Goal: Contribute content: Contribute content

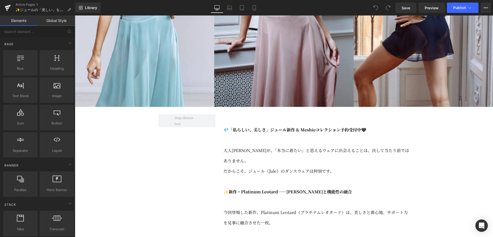
scroll to position [231, 0]
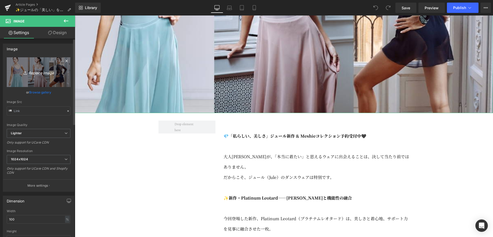
click at [41, 71] on icon "Replace Image" at bounding box center [38, 72] width 41 height 6
type input "C:\fakepath\091225_jule.jpg"
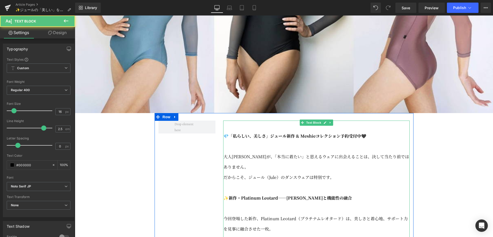
click at [235, 139] on strong "💎「私らしい、美しさ」ジュール新作 & Meshieコレクション予約受付中🖤" at bounding box center [294, 136] width 143 height 6
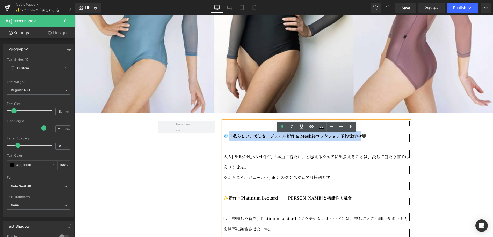
drag, startPoint x: 229, startPoint y: 148, endPoint x: 359, endPoint y: 148, distance: 129.9
click at [359, 139] on strong "💎「私らしい、美しさ」ジュール新作 & Meshieコレクション予約受付中🖤" at bounding box center [294, 136] width 143 height 6
copy strong "私らしい、美しさ」ジュール新作 & Meshieコレクション予約受付中🖤"
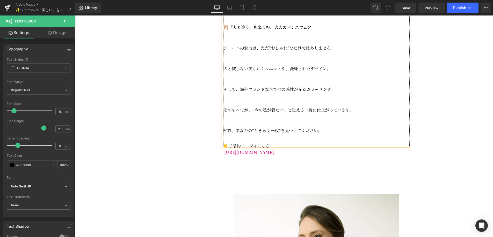
scroll to position [606, 0]
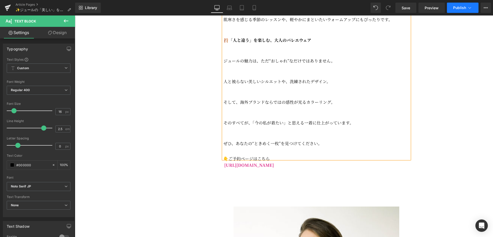
click at [458, 10] on button "Publish" at bounding box center [462, 8] width 32 height 10
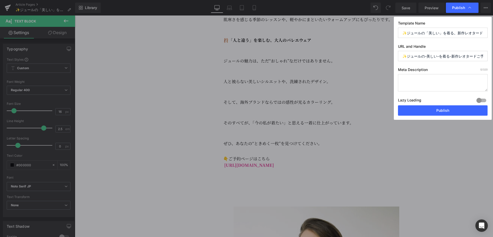
click at [427, 76] on textarea at bounding box center [443, 82] width 90 height 17
paste textarea "「私らしい、美しさ」ジュール新作 & Meshieコレクション予約受付中"
type textarea "「私らしい、美しさ」ジュール新作 & Meshieコレクション予約受付中"
click at [433, 58] on input "✨ジュールの-美しい-を着る-新作レオタードご予約受付中" at bounding box center [443, 56] width 90 height 10
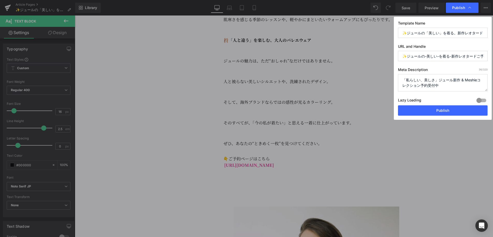
click at [433, 58] on input "✨ジュールの-美しい-を着る-新作レオタードご予約受付中" at bounding box center [443, 56] width 90 height 10
type input "\"
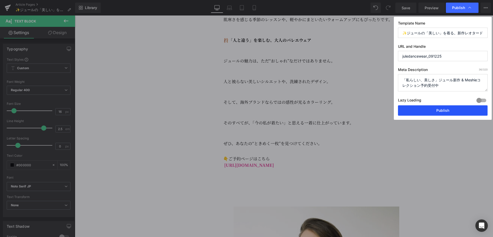
type input "juledancewear_091225"
click at [458, 114] on button "Publish" at bounding box center [443, 111] width 90 height 10
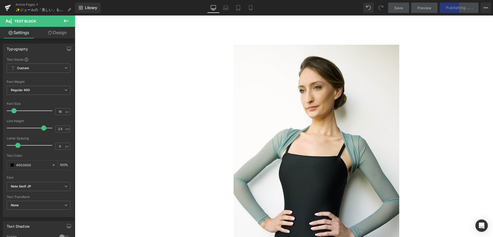
scroll to position [769, 0]
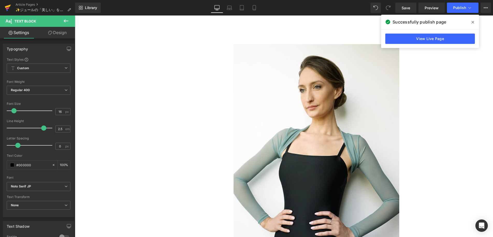
click at [6, 8] on icon at bounding box center [8, 7] width 6 height 13
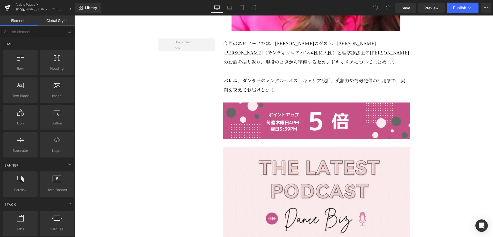
scroll to position [313, 0]
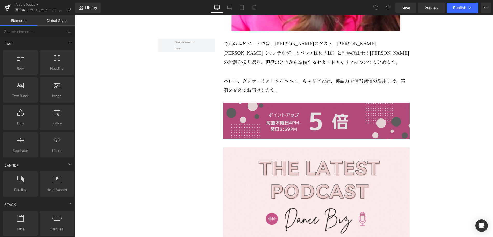
click at [334, 134] on img at bounding box center [316, 121] width 186 height 36
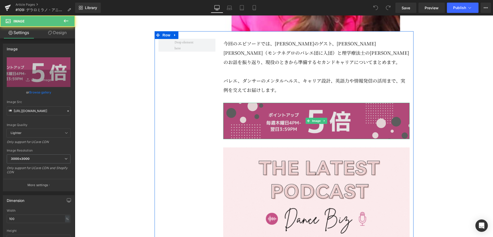
click at [334, 134] on img at bounding box center [316, 121] width 186 height 36
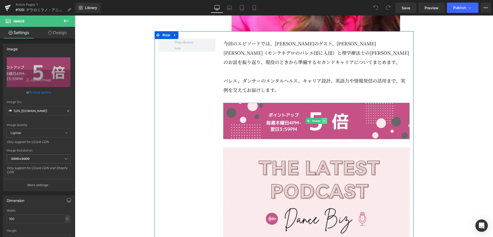
click at [325, 123] on icon at bounding box center [324, 121] width 3 height 3
click at [325, 123] on icon at bounding box center [326, 121] width 3 height 3
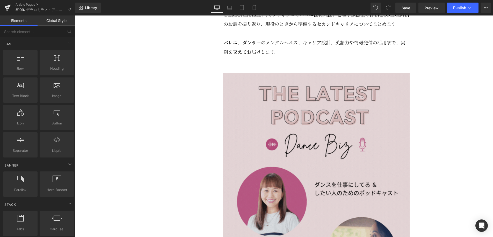
scroll to position [361, 0]
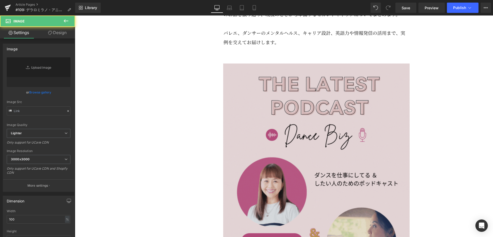
type input "https://ucarecdn.com/eaaa79e7-fc4b-440c-ba5f-56293f978568/_108.gif"
click at [328, 136] on img at bounding box center [316, 229] width 186 height 331
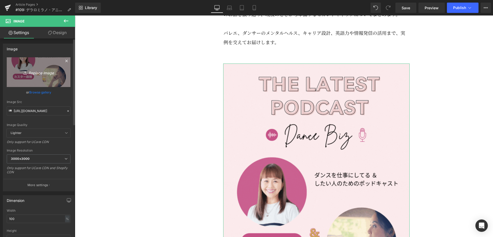
click at [37, 73] on icon "Replace Image" at bounding box center [38, 72] width 41 height 6
type input "C:\fakepath\#109.gif"
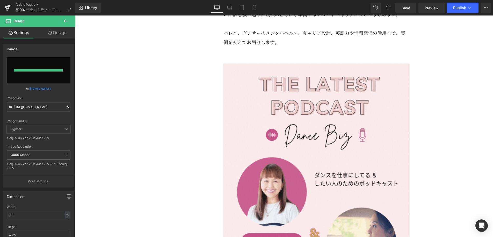
type input "https://ucarecdn.com/a9f2af1a-4590-4ae0-8332-3dad54ada5de/_109.gif"
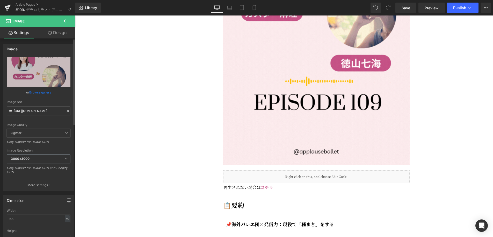
scroll to position [589, 0]
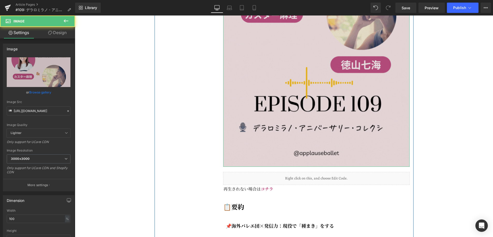
click at [296, 94] on img at bounding box center [316, 1] width 186 height 331
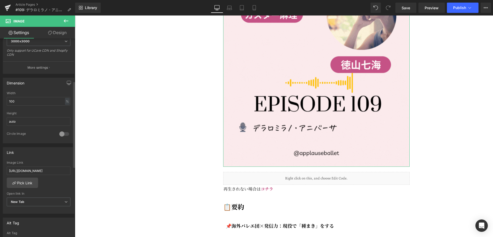
scroll to position [124, 0]
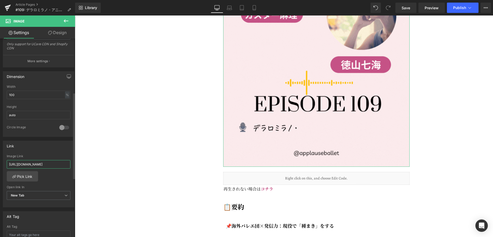
click at [43, 164] on input "https://open.spotify.com/episode/0vUxz4H7YMbSItYCaipXbf?si=0bb72a01cefa409a" at bounding box center [39, 164] width 64 height 9
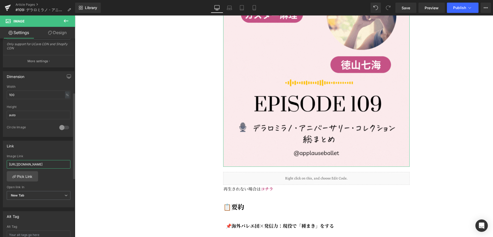
click at [43, 164] on input "https://open.spotify.com/episode/0vUxz4H7YMbSItYCaipXbf?si=0bb72a01cefa409a" at bounding box center [39, 164] width 64 height 9
paste input "https://open.spotify.com/episode/1wdO1JPXJC0IZu4ormLJWg?si=c967656749cf4b50"
type input "https://open.spotify.com/episode/1wdO1JPXJC0IZu4ormLJWg?si=c967656749cf4b50"
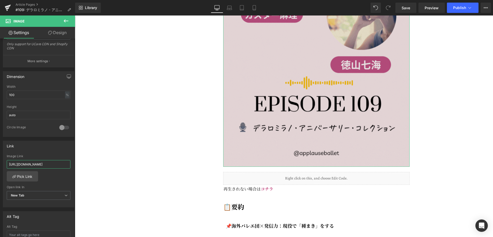
scroll to position [0, 69]
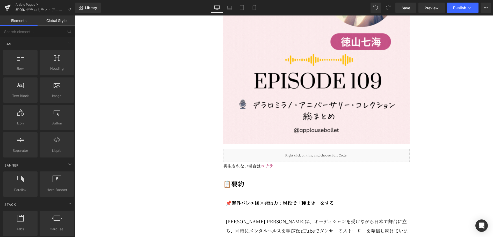
scroll to position [616, 0]
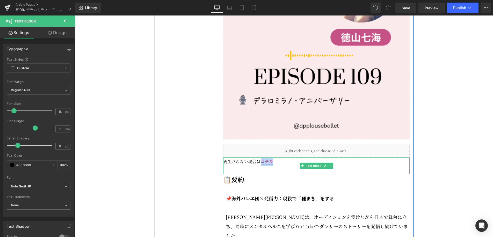
drag, startPoint x: 278, startPoint y: 174, endPoint x: 261, endPoint y: 175, distance: 17.1
click at [261, 166] on p "再生されない場合は コチラ" at bounding box center [316, 162] width 186 height 8
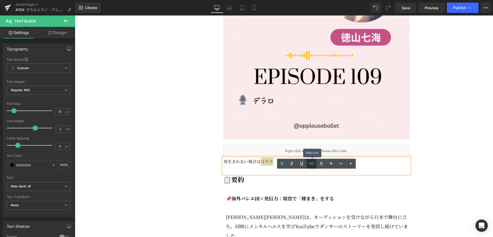
click at [311, 165] on icon at bounding box center [311, 164] width 6 height 6
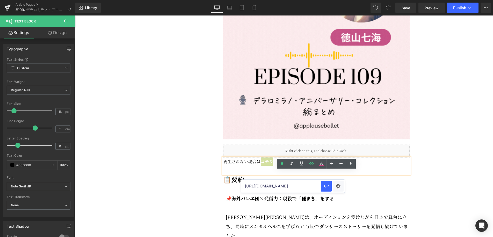
click at [281, 187] on input "https://open.spotify.com/episode/0vUxz4H7YMbSItYCaipXbf?si=0bb72a01cefa409a" at bounding box center [281, 186] width 80 height 13
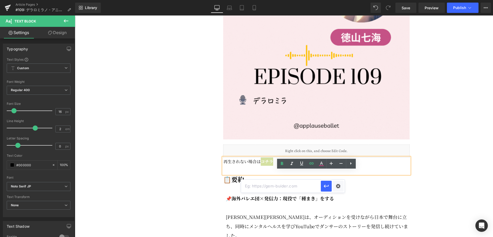
paste input "https://open.spotify.com/episode/1wdO1JPXJC0IZu4ormLJWg?si=c967656749cf4b50"
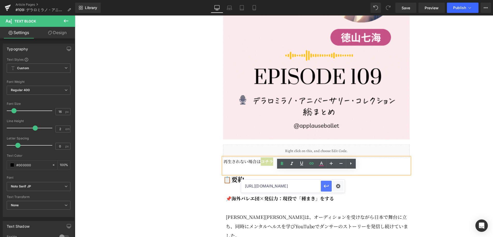
scroll to position [0, 0]
click at [325, 188] on icon "button" at bounding box center [326, 186] width 6 height 6
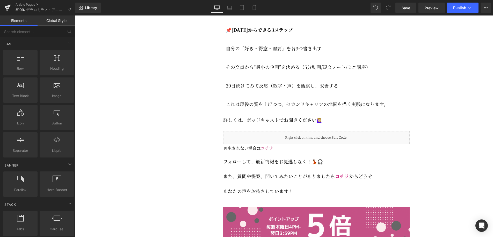
scroll to position [1204, 0]
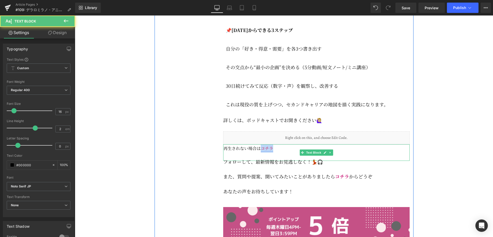
drag, startPoint x: 273, startPoint y: 152, endPoint x: 261, endPoint y: 153, distance: 12.4
click at [261, 153] on p "再生されない場合は コチラ" at bounding box center [316, 149] width 186 height 8
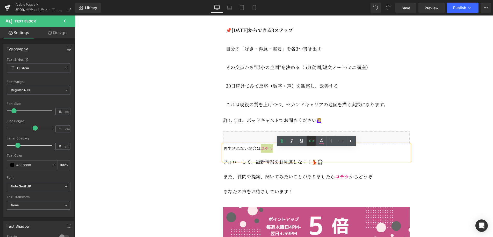
click at [312, 143] on icon at bounding box center [311, 141] width 6 height 6
type input "https://open.spotify.com/episode/0vUxz4H7YMbSItYCaipXbf?si=0bb72a01cefa409a"
click at [275, 165] on input "https://open.spotify.com/episode/0vUxz4H7YMbSItYCaipXbf?si=0bb72a01cefa409a" at bounding box center [281, 164] width 80 height 13
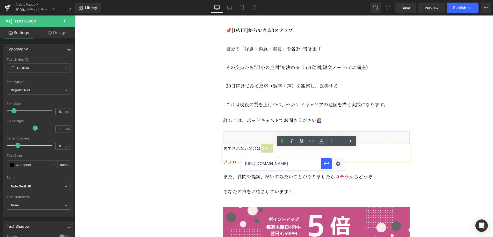
click at [275, 165] on input "https://open.spotify.com/episode/0vUxz4H7YMbSItYCaipXbf?si=0bb72a01cefa409a" at bounding box center [281, 164] width 80 height 13
paste input "https://open.spotify.com/episode/1wdO1JPXJC0IZu4ormLJWg?si=c967656749cf4b50"
type input "https://open.spotify.com/episode/1wdO1JPXJC0IZu4ormLJWg?si=c967656749cf4b50"
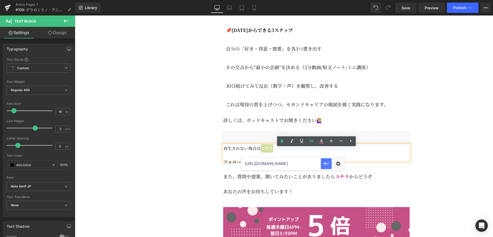
scroll to position [0, 0]
click at [329, 165] on icon "button" at bounding box center [326, 164] width 6 height 6
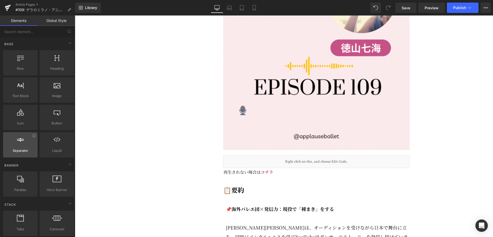
scroll to position [625, 0]
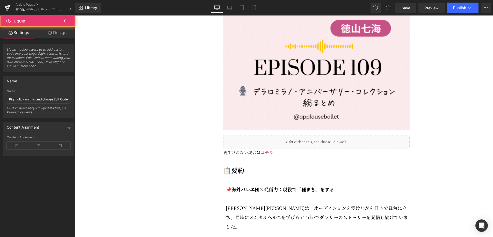
click at [343, 149] on div "Liquid" at bounding box center [316, 142] width 186 height 13
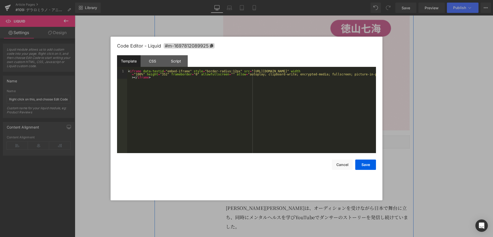
click at [323, 149] on div "Liquid" at bounding box center [316, 142] width 186 height 13
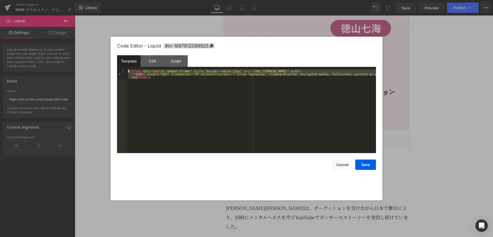
drag, startPoint x: 164, startPoint y: 81, endPoint x: 119, endPoint y: 70, distance: 46.7
click at [119, 70] on pre "1 < iframe data-testid = "embed-iframe" style = "border-radius:12px" src = "htt…" at bounding box center [246, 112] width 259 height 84
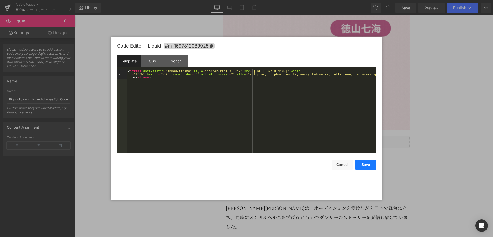
click at [368, 167] on button "Save" at bounding box center [365, 165] width 21 height 10
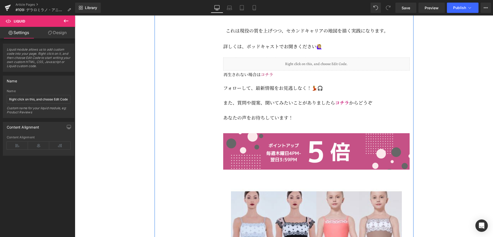
scroll to position [1276, 0]
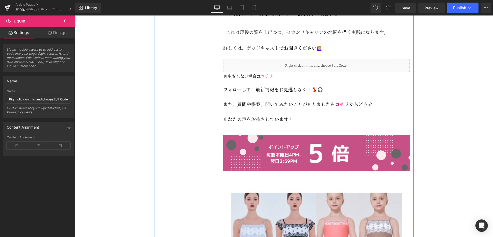
click at [313, 69] on div "Liquid" at bounding box center [316, 65] width 186 height 13
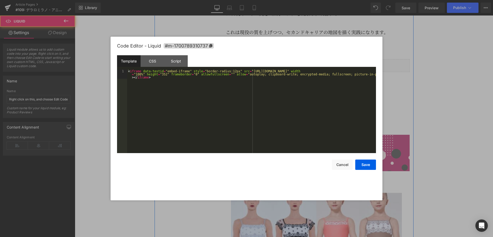
click at [323, 65] on icon at bounding box center [322, 63] width 3 height 3
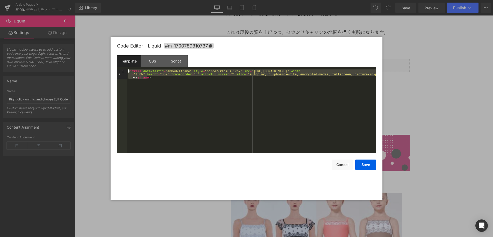
drag, startPoint x: 189, startPoint y: 93, endPoint x: 121, endPoint y: 68, distance: 72.8
click at [121, 68] on div "Template CSS Script Data 1 < iframe data-testid = "embed-iframe" style = "borde…" at bounding box center [246, 104] width 259 height 98
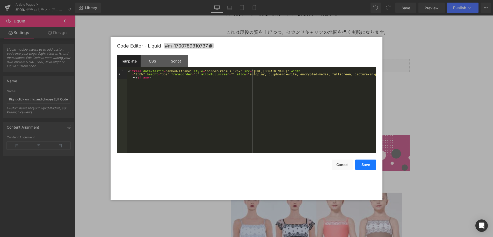
drag, startPoint x: 366, startPoint y: 166, endPoint x: 315, endPoint y: 146, distance: 54.6
click at [366, 166] on button "Save" at bounding box center [365, 165] width 21 height 10
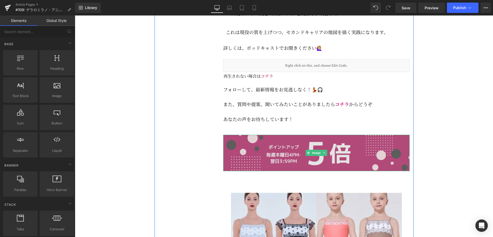
click at [368, 169] on img at bounding box center [316, 153] width 186 height 36
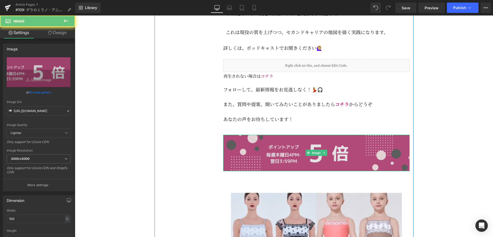
click at [365, 166] on img at bounding box center [316, 153] width 186 height 36
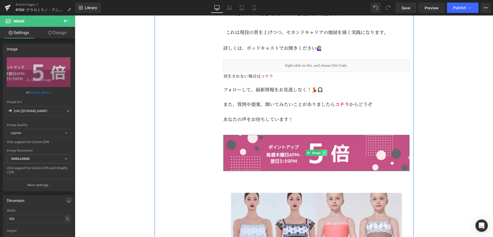
click at [323, 155] on icon at bounding box center [324, 153] width 3 height 3
click at [325, 155] on icon at bounding box center [326, 153] width 3 height 3
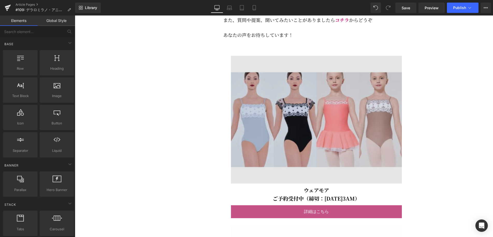
scroll to position [1364, 0]
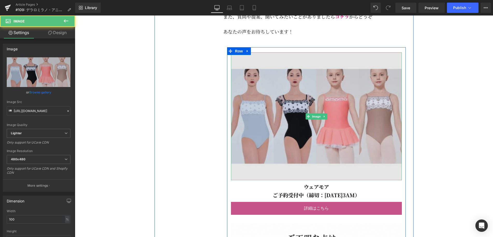
click at [350, 142] on img at bounding box center [316, 117] width 171 height 128
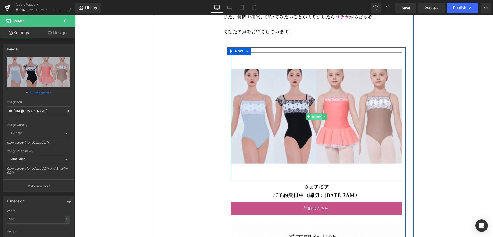
click at [318, 120] on span "Image" at bounding box center [316, 117] width 11 height 6
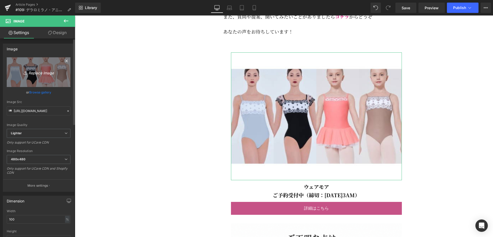
click at [48, 72] on icon "Replace Image" at bounding box center [38, 72] width 41 height 6
type input "C:\fakepath\091225_jule (500 x 375 px).jpg"
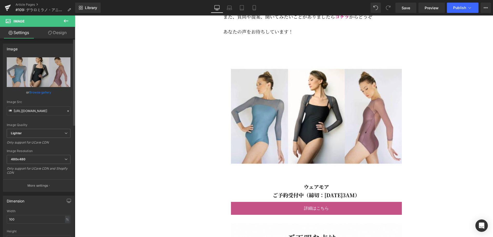
type input "https://ucarecdn.com/d1bcb710-9009-46df-8fd2-68abf486aa16/-/format/auto/-/previ…"
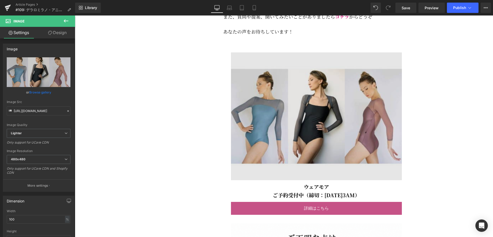
click at [285, 138] on img at bounding box center [316, 117] width 171 height 128
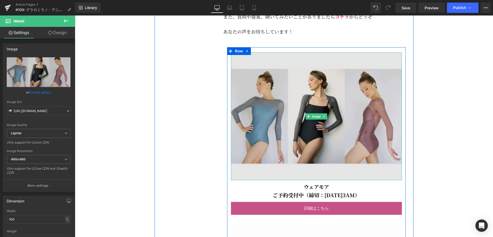
click at [285, 138] on img at bounding box center [316, 117] width 171 height 128
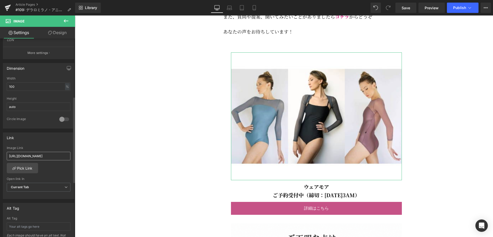
scroll to position [134, 0]
click at [28, 154] on input "https://applauseballet.com/collections/wear-moi-1" at bounding box center [39, 155] width 64 height 9
type input "[URL][DOMAIN_NAME]"
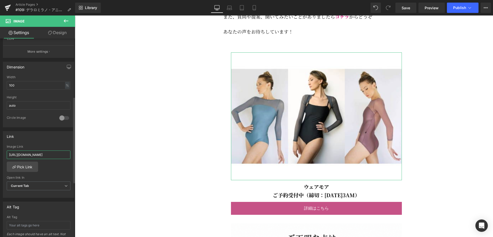
scroll to position [0, 23]
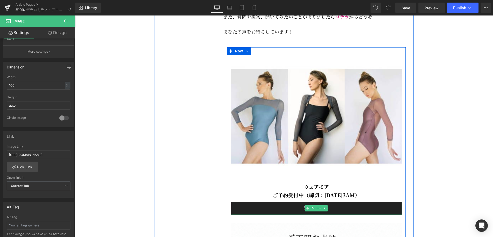
click at [344, 211] on link "詳細はこちら" at bounding box center [316, 208] width 171 height 13
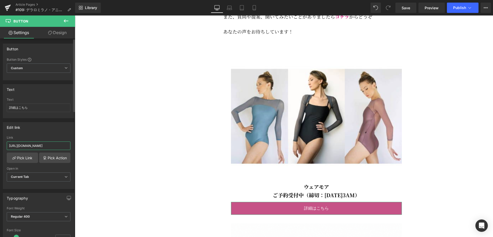
click at [40, 144] on input "https://applauseballet.com/collections/wear-moi-1" at bounding box center [39, 146] width 64 height 9
paste input "[URL][DOMAIN_NAME]"
type input "[URL][DOMAIN_NAME]"
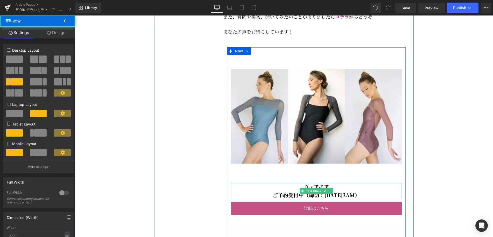
click at [324, 190] on b "ウェアモア" at bounding box center [315, 187] width 25 height 8
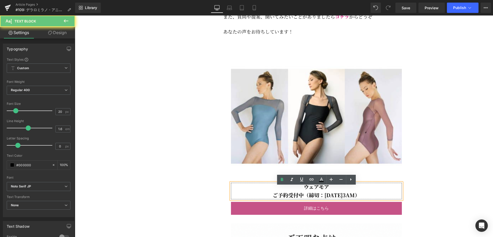
click at [329, 190] on p "ウェアモア" at bounding box center [316, 187] width 171 height 8
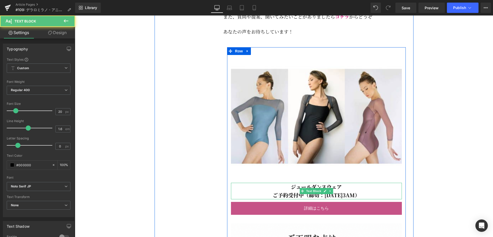
click at [335, 199] on b "ご予約受付中（締切：9月8日3AM）" at bounding box center [315, 196] width 87 height 8
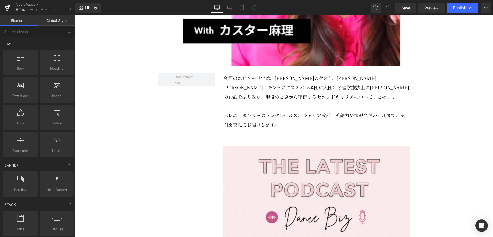
scroll to position [272, 0]
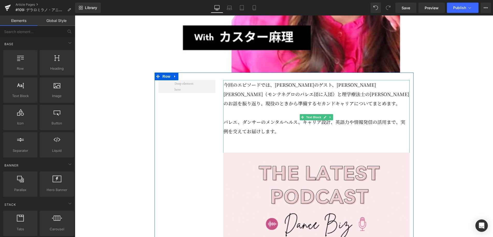
click at [308, 105] on p "今回のエピソードでは、直近のゲスト、小林万利佳さん（モンテネグロのバレエ団に入団）と理学療法士の大島奈都子さんのお話を振り返り、現役のときから準備するセカンド…" at bounding box center [316, 94] width 186 height 28
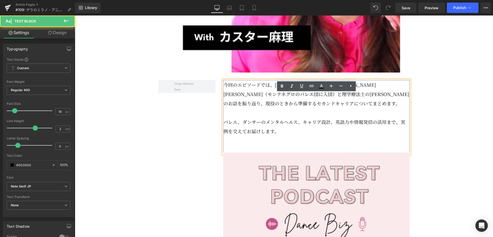
click at [284, 102] on p "今回のエピソードでは、直近のゲスト、小林万利佳さん（モンテネグロのバレエ団に入団）と理学療法士の大島奈都子さんのお話を振り返り、現役のときから準備するセカンド…" at bounding box center [316, 94] width 186 height 28
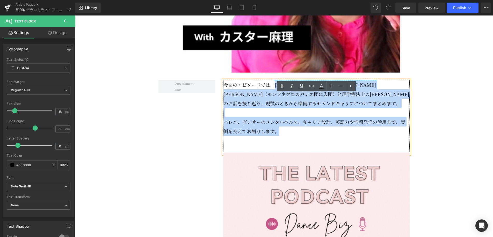
drag, startPoint x: 275, startPoint y: 98, endPoint x: 282, endPoint y: 145, distance: 47.1
click at [282, 145] on div "今回のエピソードでは、直近のゲスト、小林万利佳さん（モンテネグロのバレエ団に入団）と理学療法士の大島奈都子さんのお話を振り返り、現役のときから準備するセカンド…" at bounding box center [316, 117] width 186 height 75
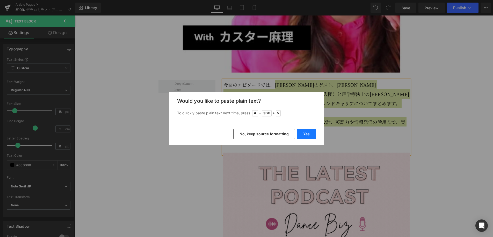
click at [303, 133] on button "Yes" at bounding box center [306, 134] width 19 height 10
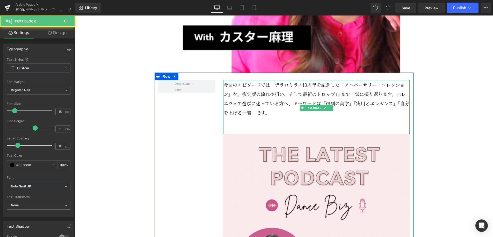
click at [238, 127] on p at bounding box center [316, 121] width 186 height 9
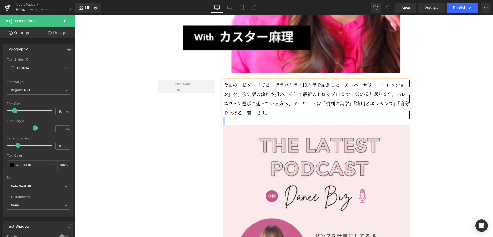
drag, startPoint x: 272, startPoint y: 127, endPoint x: 222, endPoint y: 99, distance: 57.4
click at [223, 99] on div "今回のエピソードでは、デラロミラノ10周年を記念した「アニバーサリー・コレクション」を、復刻版の流れや狙い、そして最新のドロップIIIまで一気に振り返ります。…" at bounding box center [316, 103] width 186 height 47
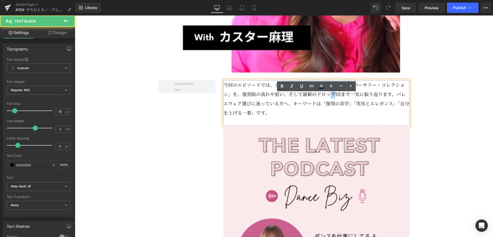
drag, startPoint x: 334, startPoint y: 108, endPoint x: 331, endPoint y: 108, distance: 3.6
click at [331, 108] on p "今回のエピソードでは、デラロミラノ10周年を記念した「アニバーサリー・コレクション」を、復刻版の流れや狙い、そして最新のドロップIIIまで一気に振り返ります。…" at bounding box center [316, 98] width 186 height 37
drag, startPoint x: 336, startPoint y: 108, endPoint x: 316, endPoint y: 107, distance: 19.4
click at [316, 107] on p "今回のエピソードでは、デラロミラノ10周年を記念した「アニバーサリー・コレクション」を、復刻版の流れや狙い、そして最新のドロップIIIまで一気に振り返ります。…" at bounding box center [316, 98] width 186 height 37
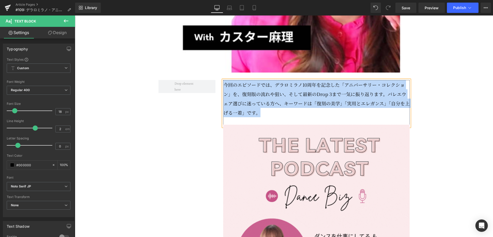
drag, startPoint x: 274, startPoint y: 128, endPoint x: 225, endPoint y: 101, distance: 56.3
click at [225, 101] on p "今回のエピソードでは、デラロミラノ10周年を記念した「アニバーサリー・コレクション」を、復刻版の流れや狙い、そして最新のDrop 3まで一気に振り返ります。バ…" at bounding box center [316, 98] width 186 height 37
copy p "今回のエピソードでは、デラロミラノ10周年を記念した「アニバーサリー・コレクション」を、復刻版の流れや狙い、そして最新のDrop 3まで一気に振り返ります。バ…"
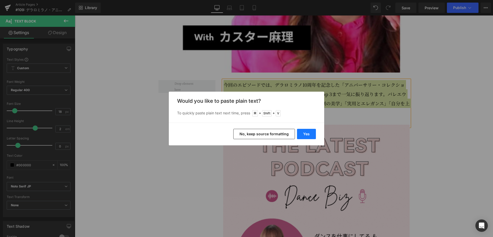
click at [306, 135] on button "Yes" at bounding box center [306, 134] width 19 height 10
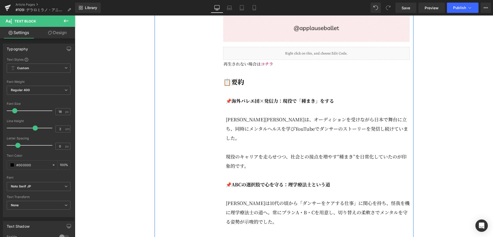
scroll to position [686, 0]
click at [269, 104] on strong "📌海外バレエ団×発信力：現役で「種まき」をする" at bounding box center [280, 100] width 108 height 7
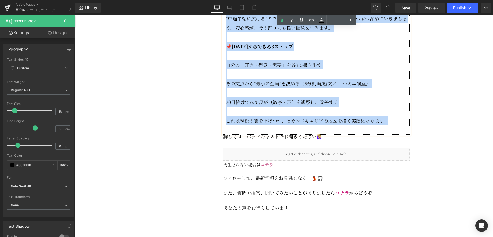
scroll to position [1166, 0]
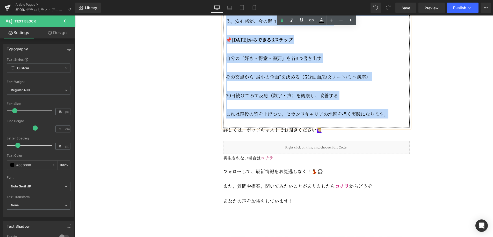
drag, startPoint x: 232, startPoint y: 114, endPoint x: 390, endPoint y: 117, distance: 158.3
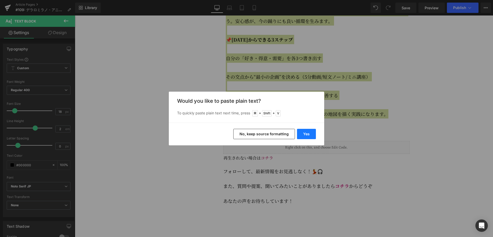
click at [309, 136] on button "Yes" at bounding box center [306, 134] width 19 height 10
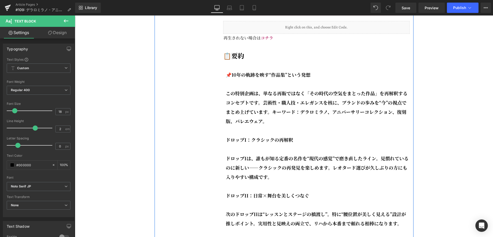
scroll to position [712, 0]
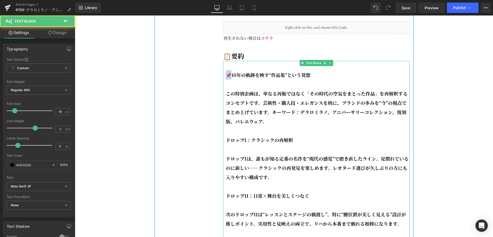
drag, startPoint x: 231, startPoint y: 88, endPoint x: 228, endPoint y: 88, distance: 3.4
click at [228, 78] on strong "📌10年の軌跡を映す“作品集”という発想" at bounding box center [268, 75] width 85 height 7
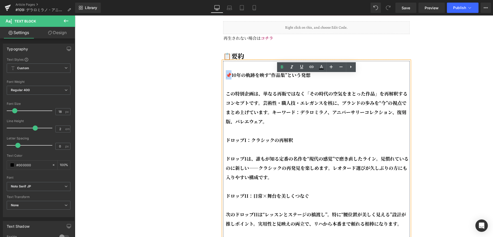
copy strong "📌1"
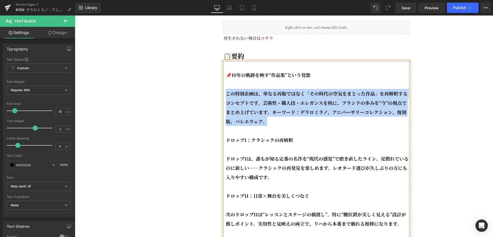
drag, startPoint x: 268, startPoint y: 136, endPoint x: 227, endPoint y: 111, distance: 48.4
click at [227, 111] on p "この特別企画は、単なる再販ではなく「その時代の空気をまとった作品」を再解釈するコンセプトです。芸術性・職人技・エレガンスを核に、ブランドの歩みを“今”の視点で…" at bounding box center [318, 107] width 184 height 37
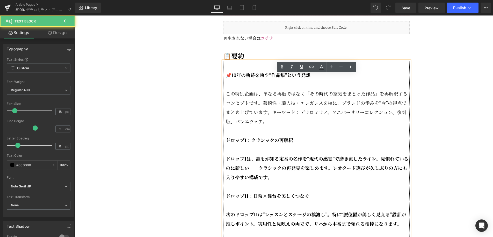
click at [227, 144] on strong "ドロップI：クラシックの再解釈" at bounding box center [259, 140] width 67 height 7
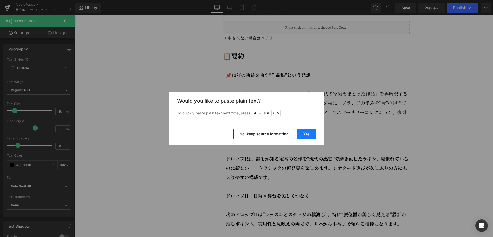
drag, startPoint x: 302, startPoint y: 136, endPoint x: 218, endPoint y: 125, distance: 85.3
click at [302, 136] on button "Yes" at bounding box center [306, 134] width 19 height 10
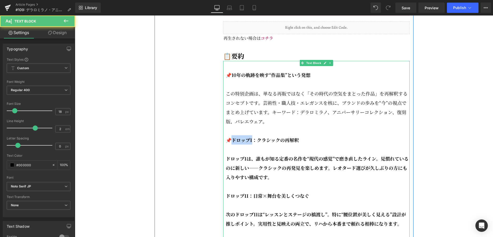
drag, startPoint x: 252, startPoint y: 155, endPoint x: 233, endPoint y: 154, distance: 18.9
click at [233, 144] on strong "📌ドロップI：クラシックの再解釈" at bounding box center [262, 140] width 73 height 7
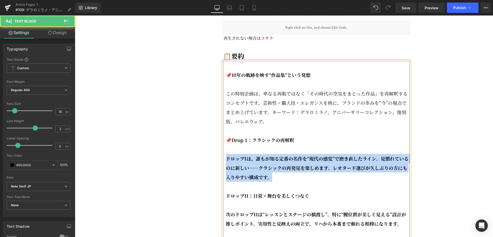
drag, startPoint x: 273, startPoint y: 193, endPoint x: 225, endPoint y: 176, distance: 51.1
click at [247, 176] on p "ドロップIは、誰もが知る定番の名作を“現代の感覚”で磨き直したライン。見慣れているのに新しい――クラシックの再発見を楽しめます。レオタード選びが久しぶりの方に…" at bounding box center [318, 168] width 184 height 28
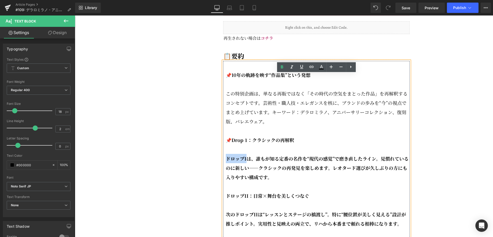
drag, startPoint x: 246, startPoint y: 173, endPoint x: 218, endPoint y: 172, distance: 28.5
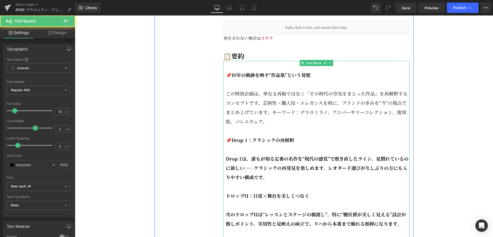
click at [227, 199] on strong "ドロップII：日常×舞台を美しくつなぐ" at bounding box center [267, 196] width 83 height 7
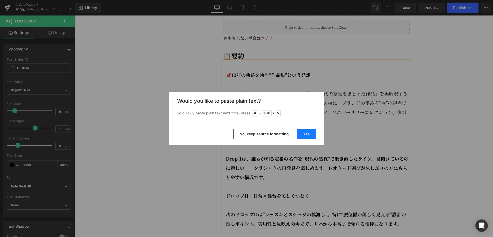
click at [302, 137] on button "Yes" at bounding box center [306, 134] width 19 height 10
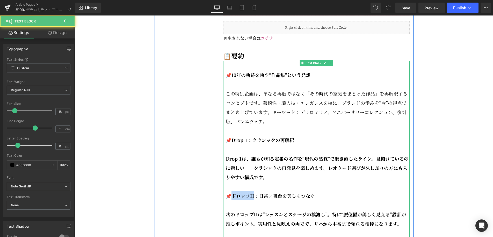
drag, startPoint x: 254, startPoint y: 210, endPoint x: 233, endPoint y: 210, distance: 21.2
click at [233, 199] on strong "📌ドロップII：日常×舞台を美しくつなぐ" at bounding box center [270, 196] width 89 height 7
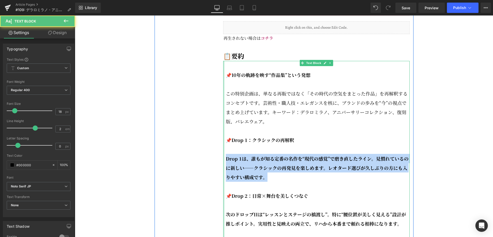
drag, startPoint x: 261, startPoint y: 190, endPoint x: 223, endPoint y: 175, distance: 40.6
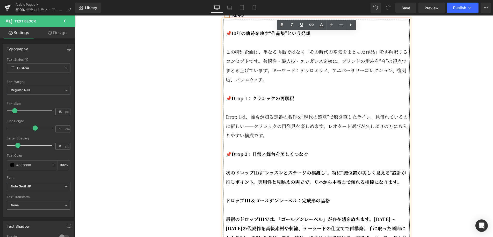
scroll to position [755, 0]
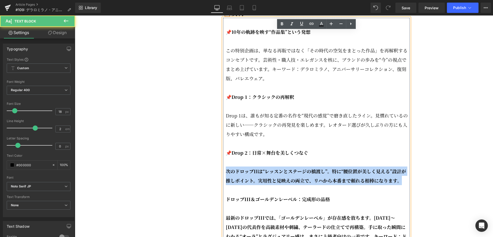
drag, startPoint x: 400, startPoint y: 195, endPoint x: 226, endPoint y: 184, distance: 175.2
click at [226, 184] on strong "次のドロップIIは“レッスンとステージの橋渡し”。特に“腰位置が美しく見える”設計が推しポイント。実用性と見映えの両立で、リハから本番まで頼れる相棒になります。" at bounding box center [316, 176] width 180 height 16
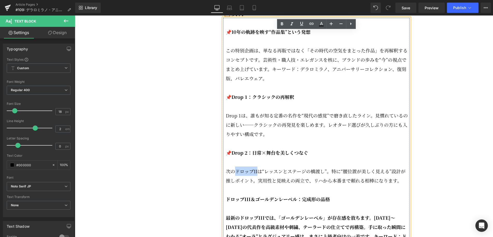
drag, startPoint x: 257, startPoint y: 185, endPoint x: 237, endPoint y: 185, distance: 20.7
click at [237, 185] on p "次のドロップIIは“レッスンとステージの橋渡し”。特に“腰位置が美しく見える”設計が推しポイント。実用性と見映えの両立で、リハから本番まで頼れる相棒になります。" at bounding box center [318, 176] width 184 height 19
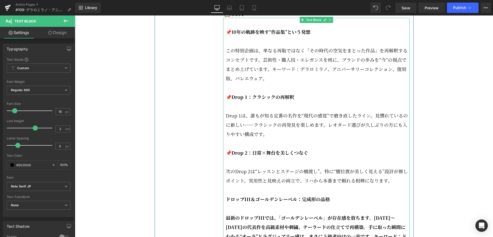
click at [227, 203] on strong "ドロップIII＆ゴールデンレーベル：完成形の品格" at bounding box center [278, 199] width 104 height 7
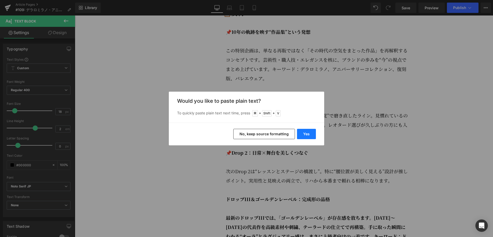
drag, startPoint x: 303, startPoint y: 134, endPoint x: 226, endPoint y: 123, distance: 78.3
click at [303, 134] on button "Yes" at bounding box center [306, 134] width 19 height 10
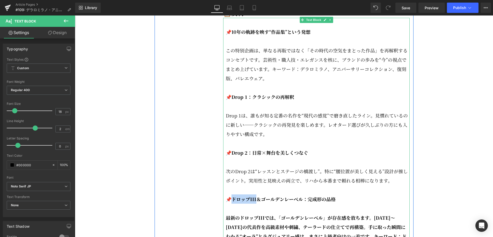
drag, startPoint x: 256, startPoint y: 214, endPoint x: 231, endPoint y: 213, distance: 24.6
click at [231, 203] on strong "📌ドロップIII＆ゴールデンレーベル：完成形の品格" at bounding box center [281, 199] width 110 height 7
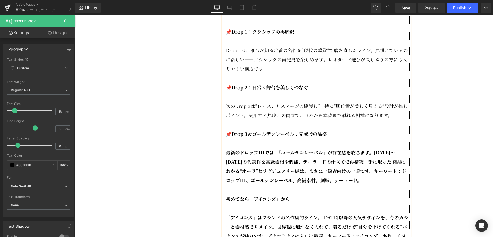
scroll to position [821, 0]
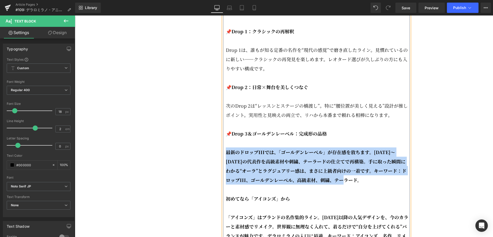
drag, startPoint x: 336, startPoint y: 195, endPoint x: 225, endPoint y: 168, distance: 113.9
click at [225, 168] on div "📌10年の軌跡を映す“作品集”という発想 この特別企画は、単なる再販ではなく「その時代の空気をまとった作品」を再解釈するコンセプトです。芸術性・職人技・エレガ…" at bounding box center [316, 185] width 186 height 466
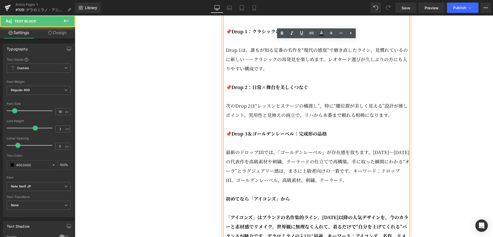
click at [226, 202] on strong "初めてなら「アイコンズ」から" at bounding box center [258, 199] width 64 height 7
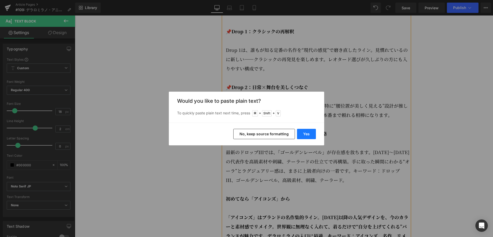
click at [303, 137] on button "Yes" at bounding box center [306, 134] width 19 height 10
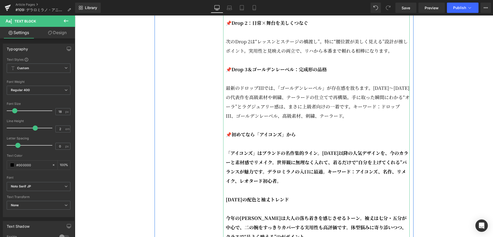
scroll to position [885, 0]
click at [286, 185] on p "「アイコンズ」はブランドの名作集的ライン。2017年以降の人気デザインを、今のカラーと素材感でリメイク。世界観に無理なく入れて、着るだけで“自分を上げてくれる…" at bounding box center [318, 166] width 184 height 37
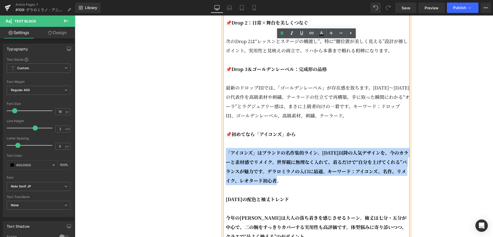
drag, startPoint x: 284, startPoint y: 197, endPoint x: 220, endPoint y: 169, distance: 69.7
click at [220, 169] on div "今回のエピソードでは、デラロミラノ10周年を記念した「アニバーサリー・コレクション」を、復刻版の流れや魅力、そして最新のDrop 3まで一気に振り返ります。バ…" at bounding box center [316, 145] width 194 height 1357
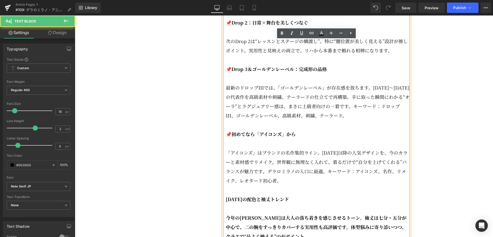
click at [226, 204] on p "2025年の配色と袖丈トレンド" at bounding box center [318, 199] width 184 height 9
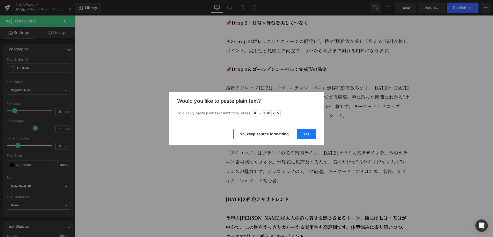
drag, startPoint x: 311, startPoint y: 135, endPoint x: 247, endPoint y: 124, distance: 64.6
click at [311, 135] on button "Yes" at bounding box center [306, 134] width 19 height 10
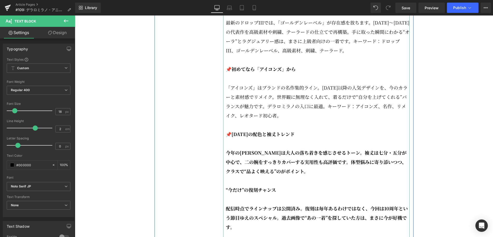
scroll to position [956, 0]
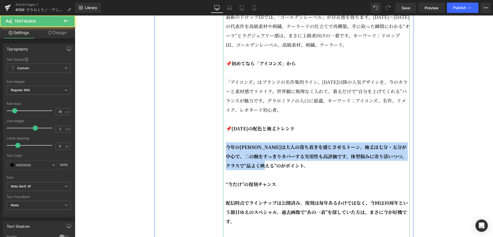
drag, startPoint x: 277, startPoint y: 179, endPoint x: 225, endPoint y: 161, distance: 55.1
click at [225, 161] on div "📌10年の軌跡を映す“作品集”という発想 この特別企画は、単なる再販ではなく「その時代の空気をまとった作品」を再解釈するコンセプトです。芸術性・職人技・エレガ…" at bounding box center [316, 50] width 186 height 466
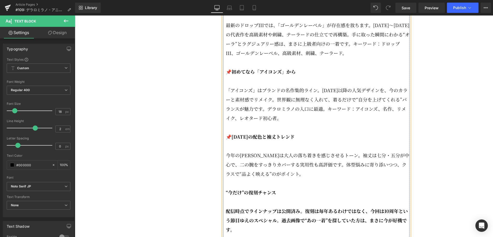
scroll to position [947, 0]
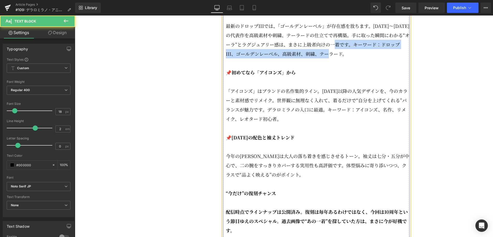
drag, startPoint x: 349, startPoint y: 58, endPoint x: 349, endPoint y: 66, distance: 7.5
click at [349, 58] on p "最新のドロップIIIでは、「ゴールデンレーベル」が存在感を放ちます。2019〜2024の代表作を高級素材や刺繍、テーラードの仕立てで再構築。手に取った瞬間にわ…" at bounding box center [318, 39] width 184 height 37
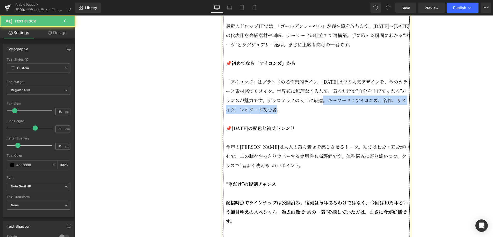
drag, startPoint x: 328, startPoint y: 113, endPoint x: 330, endPoint y: 120, distance: 6.5
click at [330, 114] on p "「アイコンズ」はブランドの名作集的ライン。2017年以降の人気デザインを、今のカラーと素材感でリメイク。世界観に無理なく入れて、着るだけで“自分を上げてくれる…" at bounding box center [318, 95] width 184 height 37
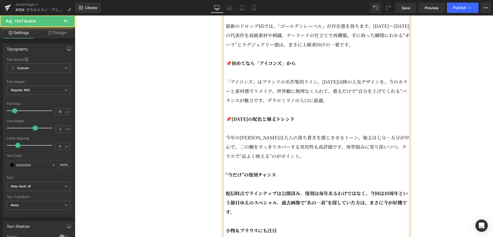
click at [225, 187] on div "📌10年の軌跡を映す“作品集”という発想 この特別企画は、単なる再販ではなく「その時代の空気をまとった作品」を再解釈するコンセプトです。芸術性・職人技・エレガ…" at bounding box center [316, 49] width 186 height 447
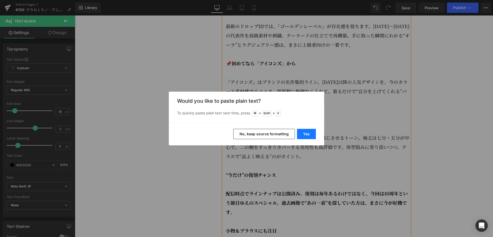
click at [303, 138] on button "Yes" at bounding box center [306, 134] width 19 height 10
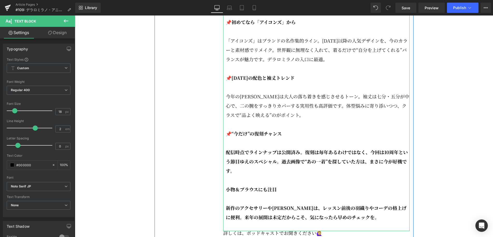
scroll to position [989, 0]
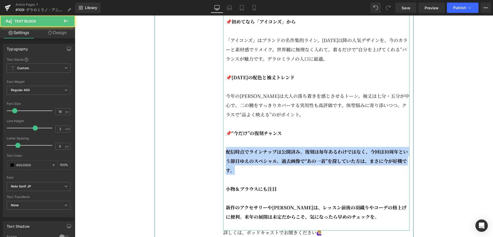
drag, startPoint x: 242, startPoint y: 185, endPoint x: 226, endPoint y: 169, distance: 22.1
click at [226, 169] on p "配信時点でラインナップは公開済み。復刻は毎年あるわけではなく、今回は10周年という節目ゆえのスペシャル。過去画像で“あの一着”を探していた方は、まさに今が好機…" at bounding box center [318, 161] width 184 height 28
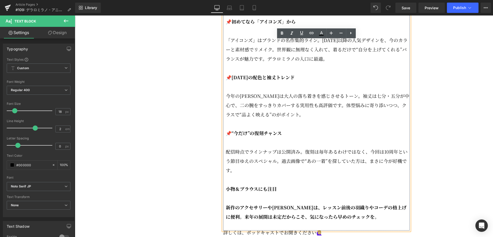
scroll to position [989, 0]
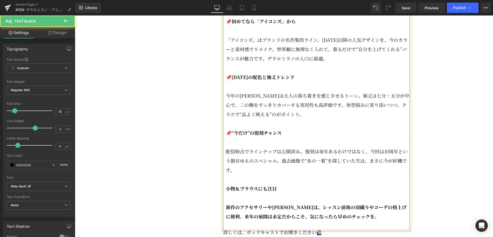
click at [226, 192] on strong "小物＆ブラウスにも注目" at bounding box center [251, 188] width 51 height 7
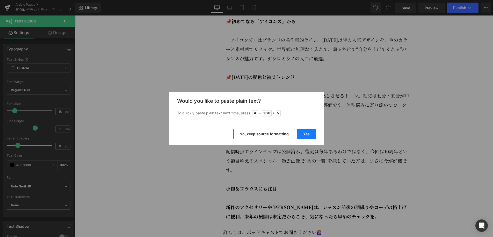
drag, startPoint x: 307, startPoint y: 136, endPoint x: 233, endPoint y: 120, distance: 75.1
click at [307, 136] on button "Yes" at bounding box center [306, 134] width 19 height 10
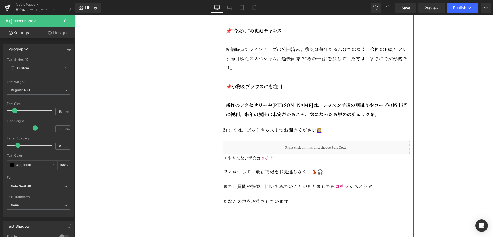
scroll to position [1093, 0]
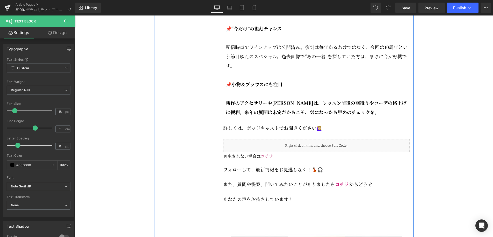
click at [339, 130] on div "詳しくは、ポッドキャストでお聞きください🙋🏼‍♀️ Text Block" at bounding box center [316, 128] width 186 height 22
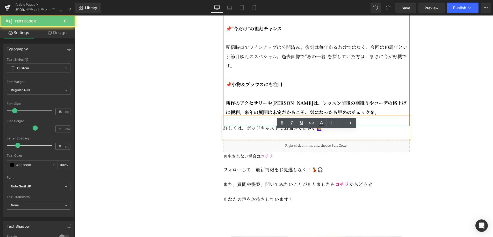
click at [358, 117] on p "新作のアクセサリーやブラウスは、レッスン前後の羽織りやコーデの格上げに便利。来年の展開は未定だからこそ、気になったら早めのチェックを。" at bounding box center [318, 107] width 184 height 19
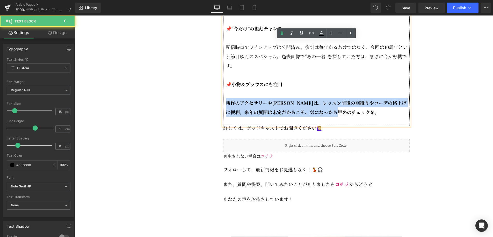
drag, startPoint x: 226, startPoint y: 115, endPoint x: 358, endPoint y: 125, distance: 132.8
click at [358, 117] on p "新作のアクセサリーやブラウスは、レッスン前後の羽織りやコーデの格上げに便利。来年の展開は未定だからこそ、気になったら早めのチェックを。" at bounding box center [318, 107] width 184 height 19
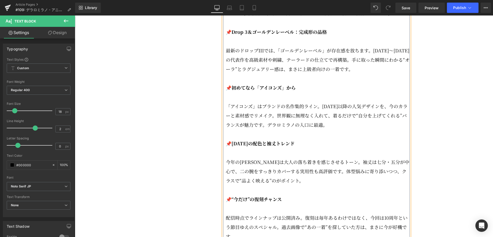
scroll to position [922, 0]
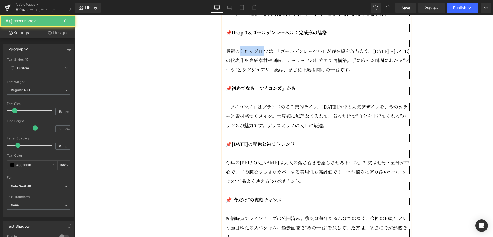
drag, startPoint x: 265, startPoint y: 64, endPoint x: 241, endPoint y: 65, distance: 23.3
click at [241, 65] on p "最新のドロップIIIでは、「ゴールデンレーベル」が存在感を放ちます。2019〜2024の代表作を高級素材や刺繍、テーラードの仕立てで再構築。手に取った瞬間にわ…" at bounding box center [318, 60] width 184 height 28
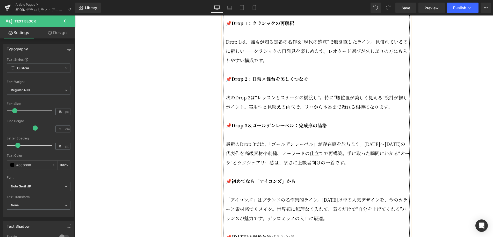
scroll to position [828, 0]
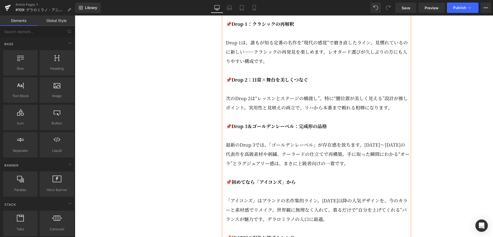
click at [429, 102] on div "Image 今回のエピソードでは、デラロミラノ10周年を記念した「アニバーサリー・コレクション」を、復刻版の流れや魅力、そして最新のDrop 3まで一気に振り…" at bounding box center [284, 111] width 418 height 1654
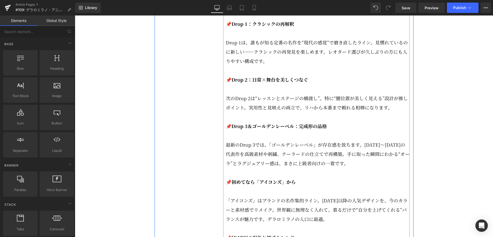
click at [255, 112] on p "次のDrop 2は“レッスンとステージの橋渡し”。特に“腰位置が美しく見える”設計が推しポイント。実用性と見映えの両立で、リハから本番まで頼れる相棒になります。" at bounding box center [318, 103] width 184 height 19
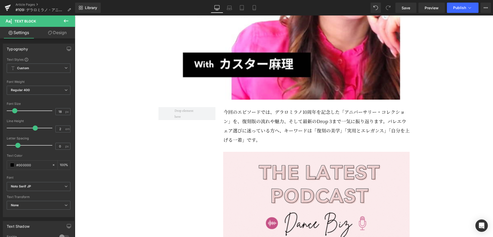
scroll to position [245, 0]
click at [386, 134] on p "今回のエピソードでは、デラロミラノ10周年を記念した「アニバーサリー・コレクション」を、復刻版の流れや魅力、そして最新のDrop 3まで一気に振り返ります。バ…" at bounding box center [316, 125] width 186 height 37
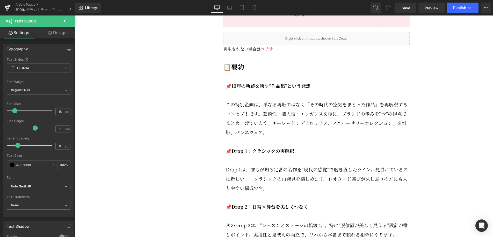
scroll to position [711, 0]
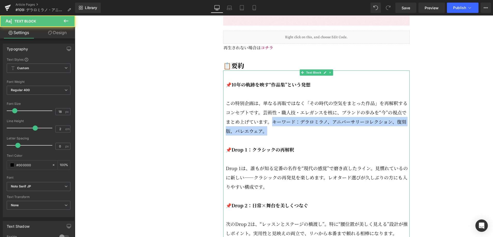
drag, startPoint x: 271, startPoint y: 136, endPoint x: 275, endPoint y: 144, distance: 8.8
click at [275, 136] on p "この特別企画は、単なる再販ではなく「その時代の空気をまとった作品」を再解釈するコンセプトです。芸術性・職人技・エレガンスを核に、ブランドの歩みを“今”の視点で…" at bounding box center [318, 117] width 184 height 37
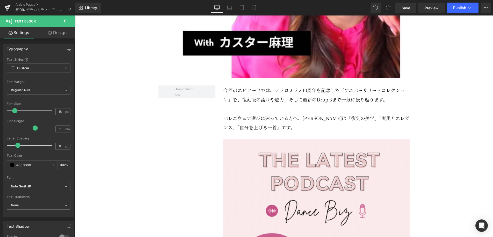
scroll to position [220, 0]
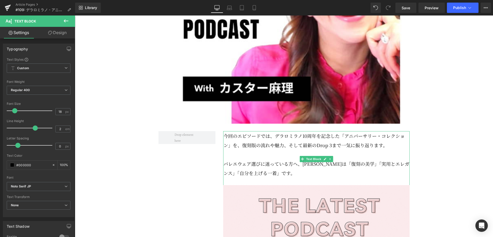
click at [325, 150] on p "今回のエピソードでは、デラロミラノ10周年を記念した「アニバーサリー・コレクション」を、復刻版の流れや魅力、そして最新のDrop 3まで一気に振り返ります。" at bounding box center [316, 140] width 186 height 19
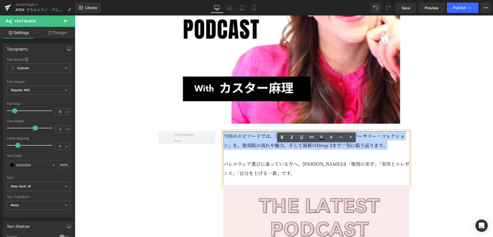
drag, startPoint x: 224, startPoint y: 149, endPoint x: 385, endPoint y: 158, distance: 161.9
click at [385, 150] on p "今回のエピソードでは、デラロミラノ10周年を記念した「アニバーサリー・コレクション」を、復刻版の流れや魅力、そして最新のDrop 3まで一気に振り返ります。" at bounding box center [316, 140] width 186 height 19
copy p "今回のエピソードでは、デラロミラノ10周年を記念した「アニバーサリー・コレクション」を、復刻版の流れや魅力、そして最新のDrop 3まで一気に振り返ります。"
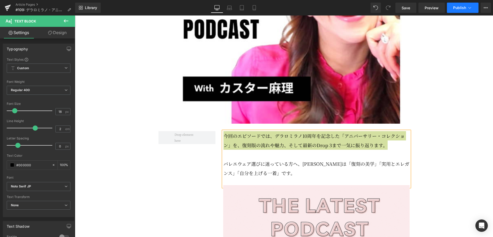
click at [465, 9] on span "Publish" at bounding box center [459, 8] width 13 height 4
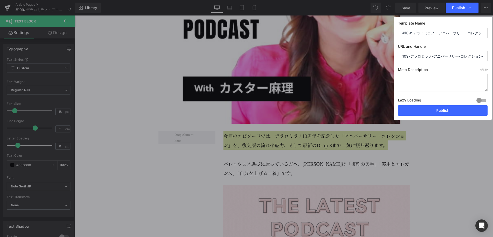
click at [419, 79] on textarea at bounding box center [443, 82] width 90 height 17
paste textarea "今回のエピソードでは、デラロミラノ10周年を記念した「アニバーサリー・コレクション」を、復刻版の流れや魅力、そして最新のDrop 3まで一気に振り返ります。"
type textarea "今回のエピソードでは、デラロミラノ10周年を記念した「アニバーサリー・コレクション」を、復刻版の流れや魅力、そして最新のDrop 3まで一気に振り返ります。"
click at [439, 59] on input "109-デラロミラノ-アニバーサリー-コレクション-総まとめ" at bounding box center [443, 56] width 90 height 10
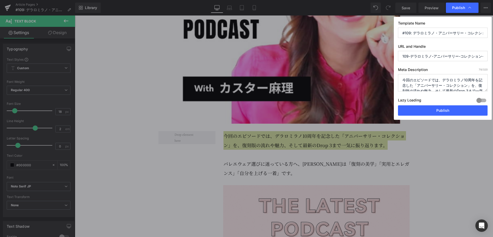
click at [439, 59] on input "109-デラロミラノ-アニバーサリー-コレクション-総まとめ" at bounding box center [443, 56] width 90 height 10
type input "dancebiz_091325"
click at [456, 110] on button "Publish" at bounding box center [443, 111] width 90 height 10
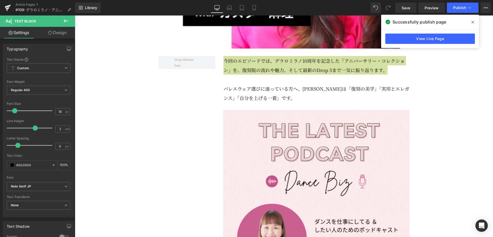
scroll to position [296, 0]
